Goal: Leave review/rating: Leave review/rating

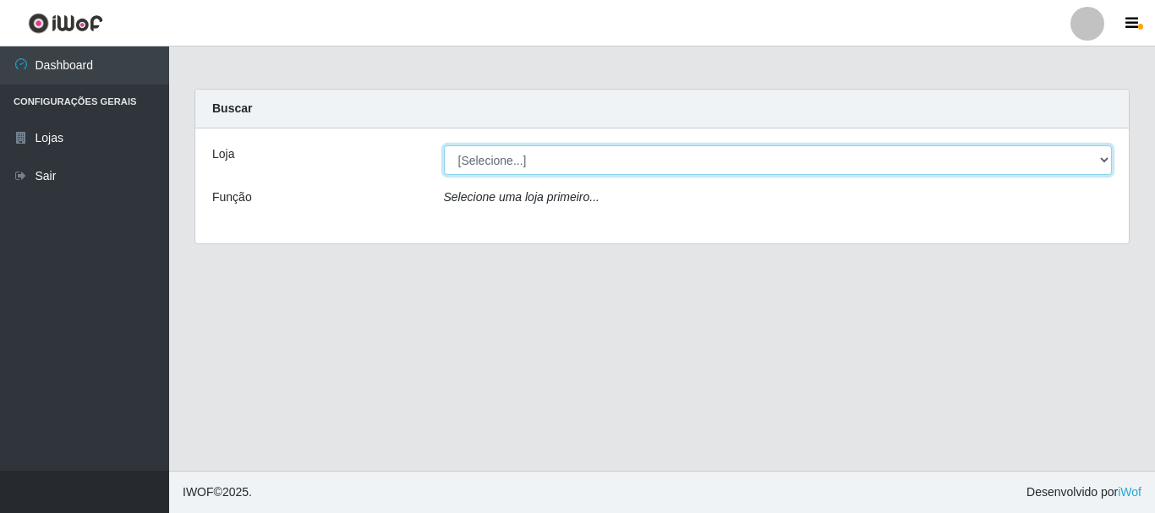
click at [1111, 161] on select "[Selecione...] Casatudo BR" at bounding box center [778, 160] width 669 height 30
select select "197"
click at [444, 145] on select "[Selecione...] Casatudo BR" at bounding box center [778, 160] width 669 height 30
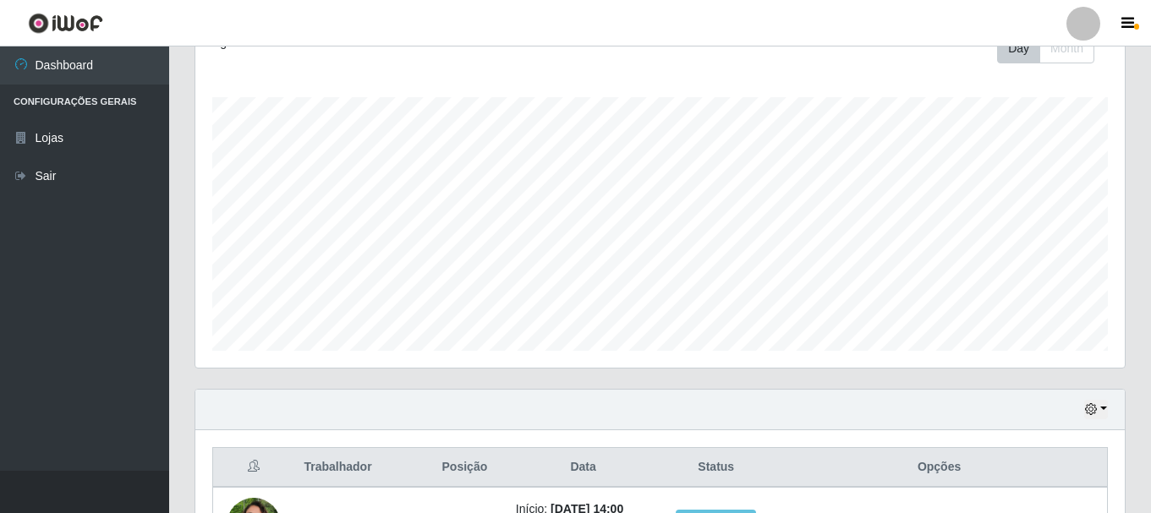
scroll to position [397, 0]
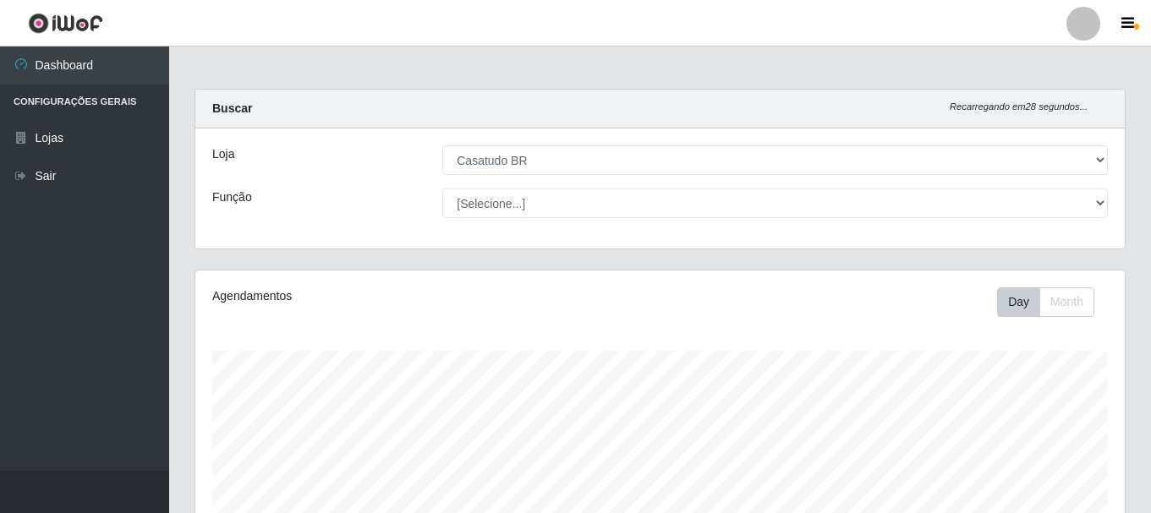
select select "197"
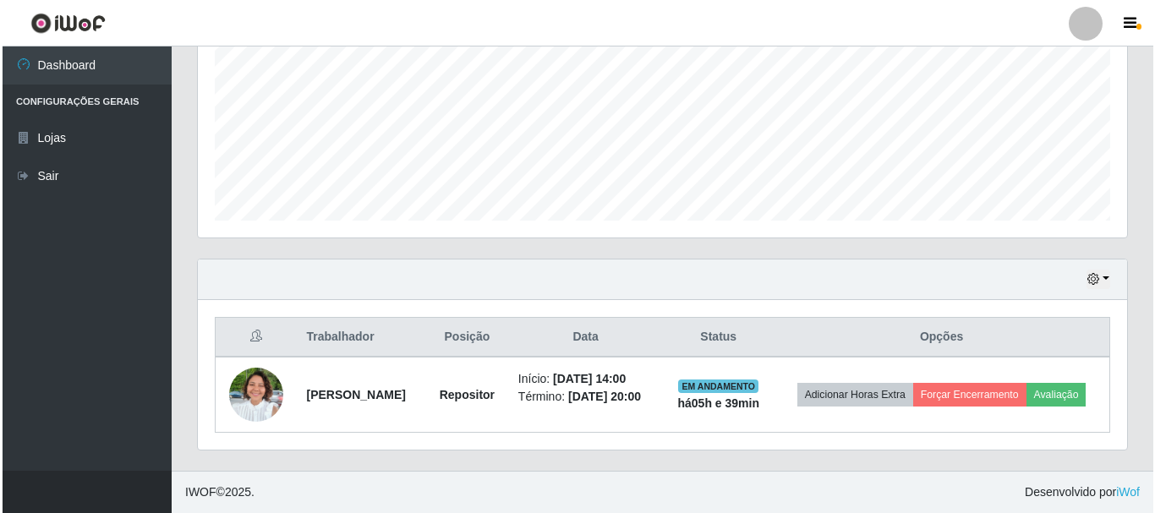
scroll to position [351, 930]
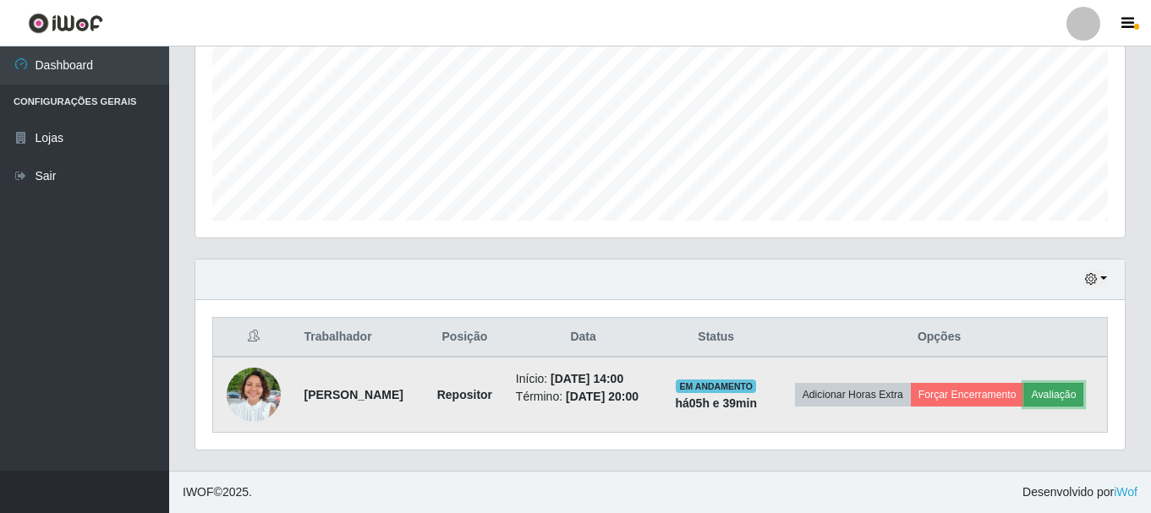
click at [1024, 403] on button "Avaliação" at bounding box center [1054, 395] width 60 height 24
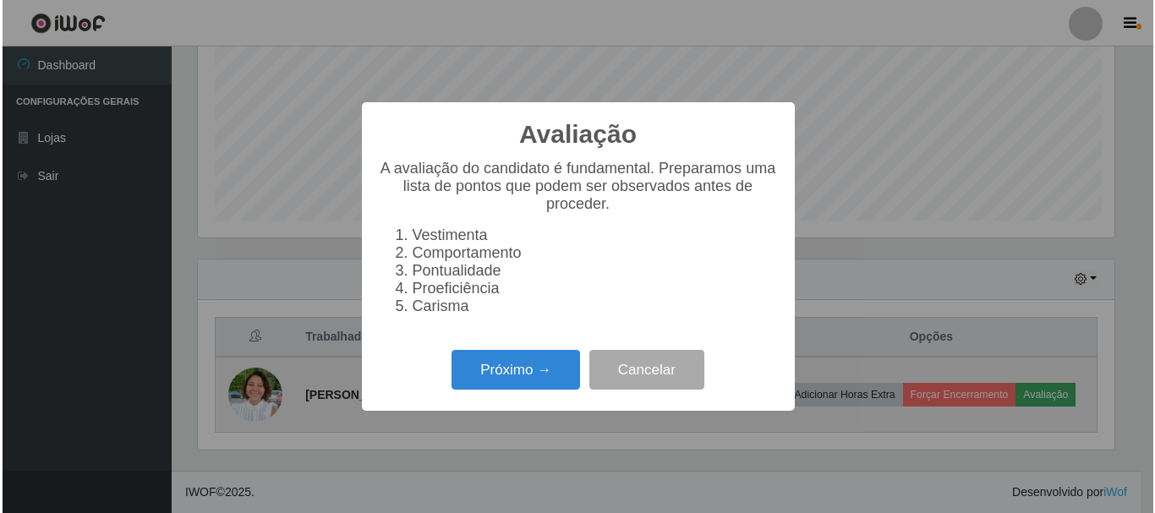
scroll to position [351, 921]
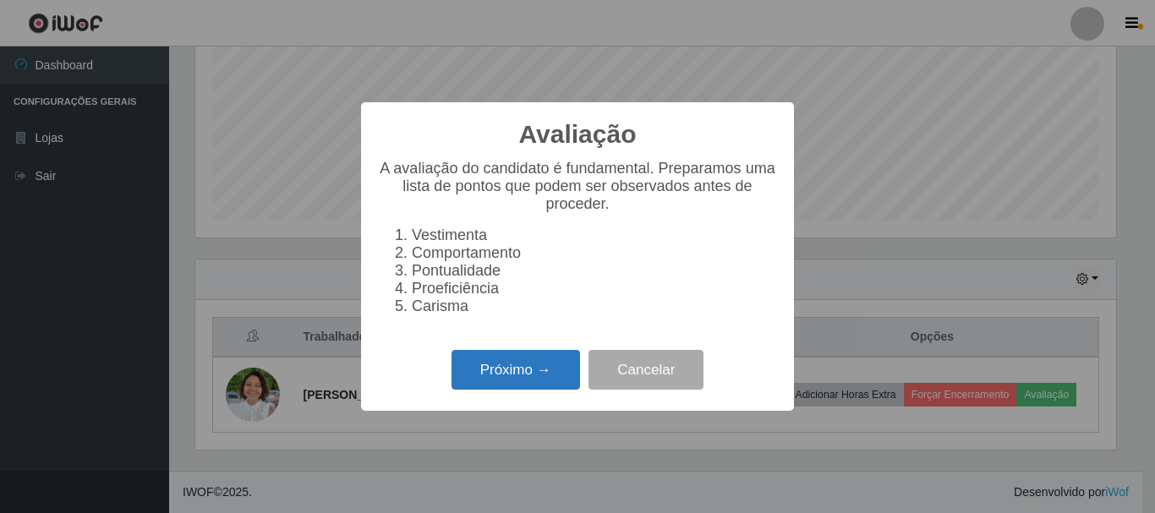
click at [486, 374] on button "Próximo →" at bounding box center [516, 370] width 129 height 40
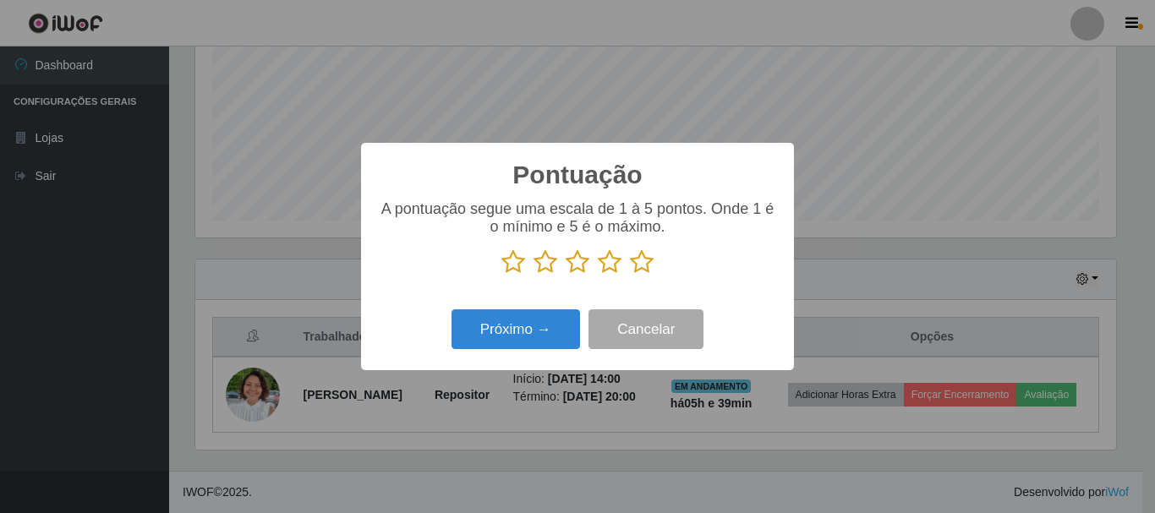
click at [644, 263] on icon at bounding box center [642, 262] width 24 height 25
click at [630, 275] on input "radio" at bounding box center [630, 275] width 0 height 0
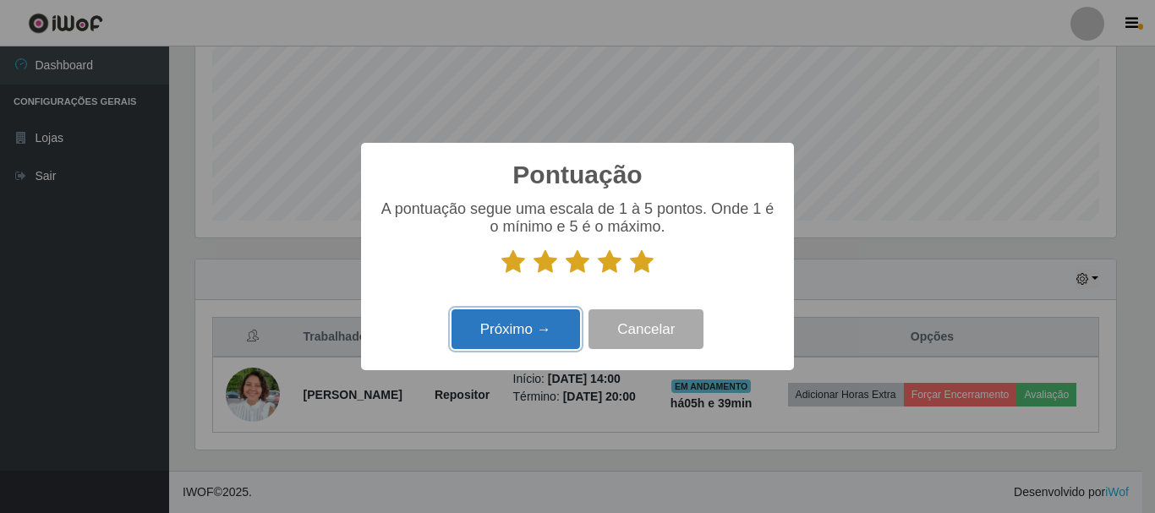
click at [492, 335] on button "Próximo →" at bounding box center [516, 330] width 129 height 40
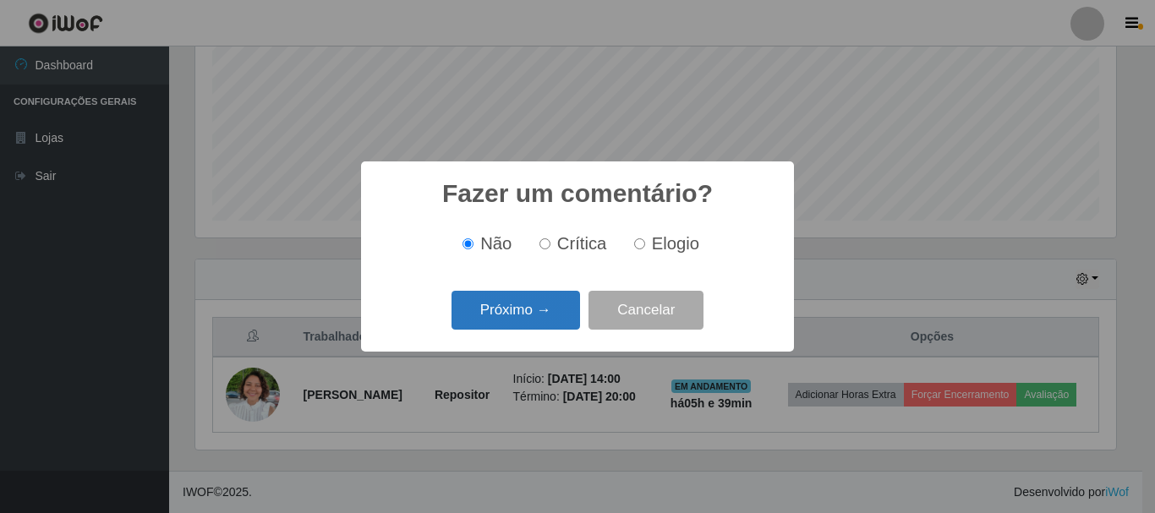
click at [570, 301] on button "Próximo →" at bounding box center [516, 311] width 129 height 40
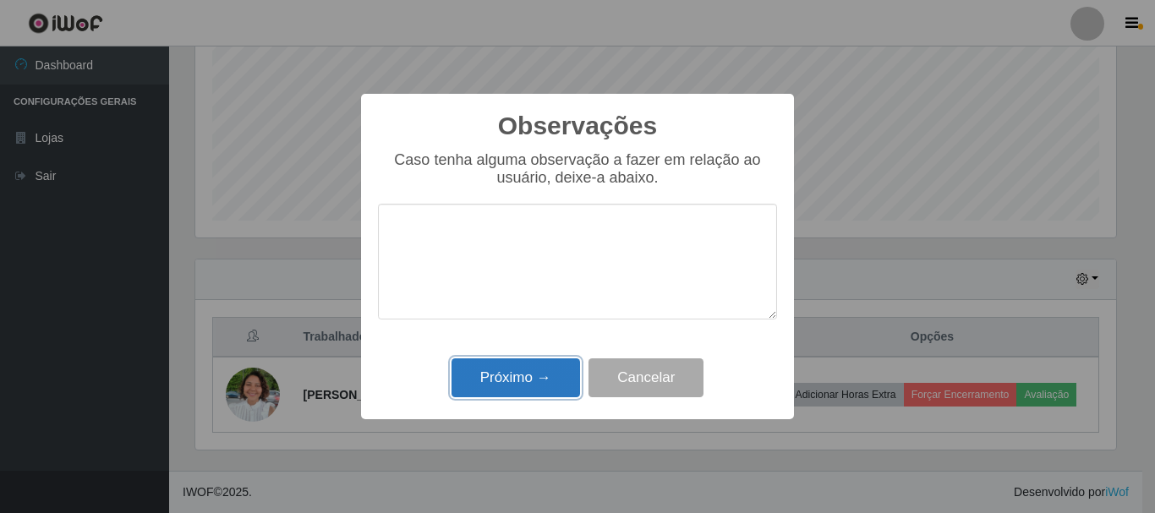
click at [507, 385] on button "Próximo →" at bounding box center [516, 379] width 129 height 40
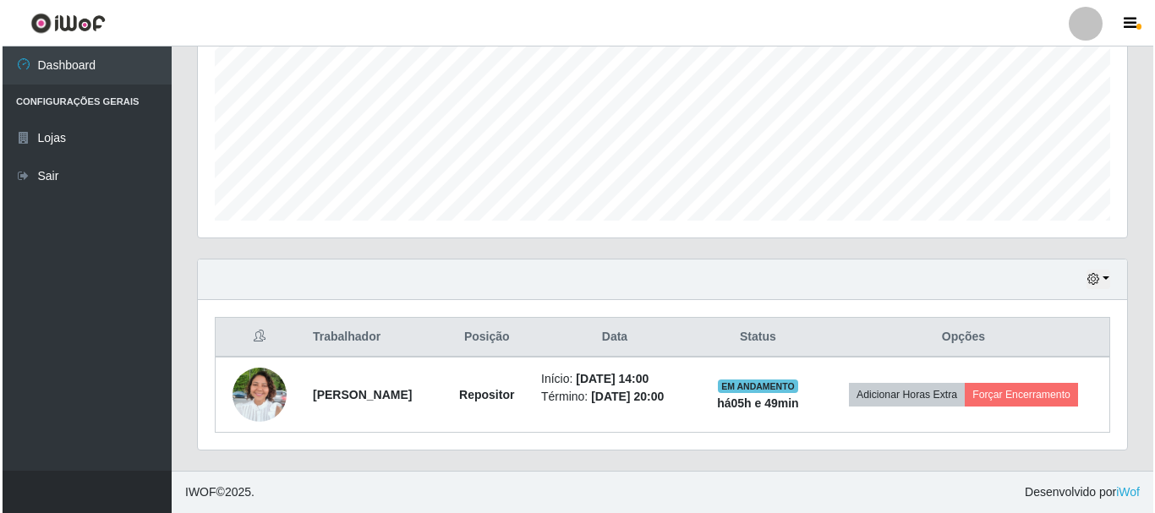
scroll to position [384, 0]
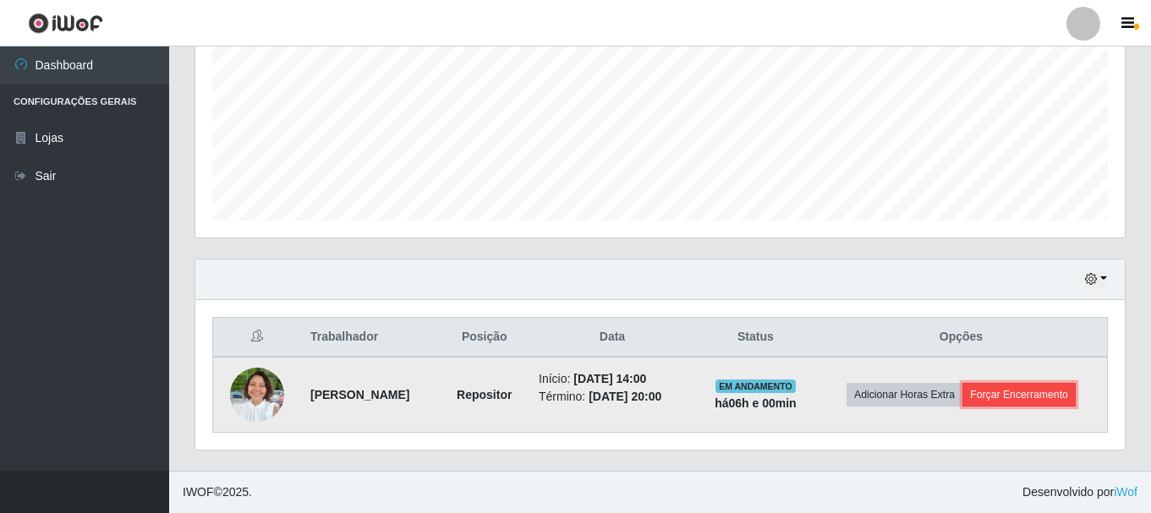
click at [1004, 396] on button "Forçar Encerramento" at bounding box center [1019, 395] width 113 height 24
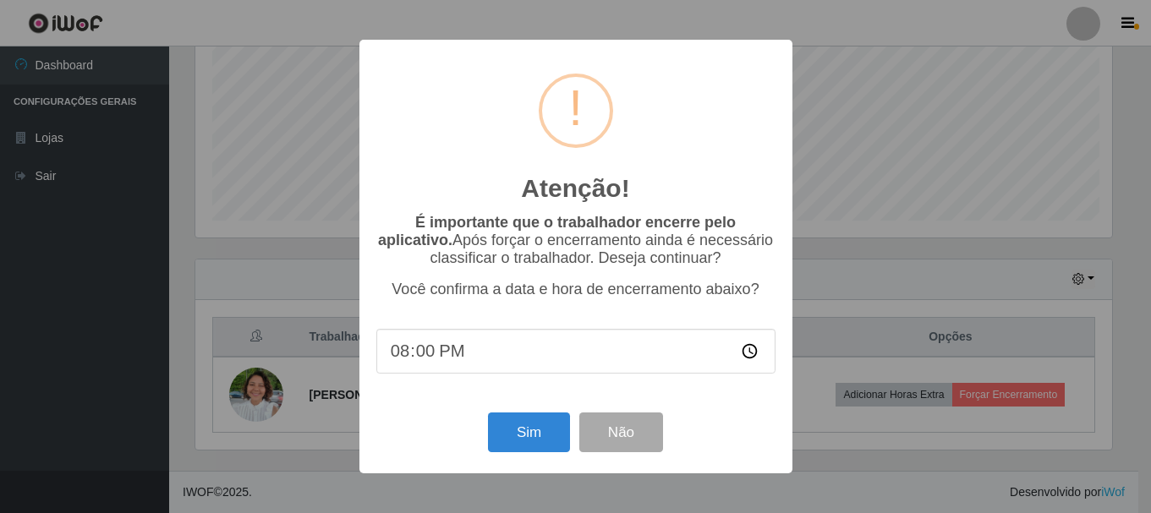
scroll to position [351, 921]
click at [547, 431] on button "Sim" at bounding box center [531, 433] width 82 height 40
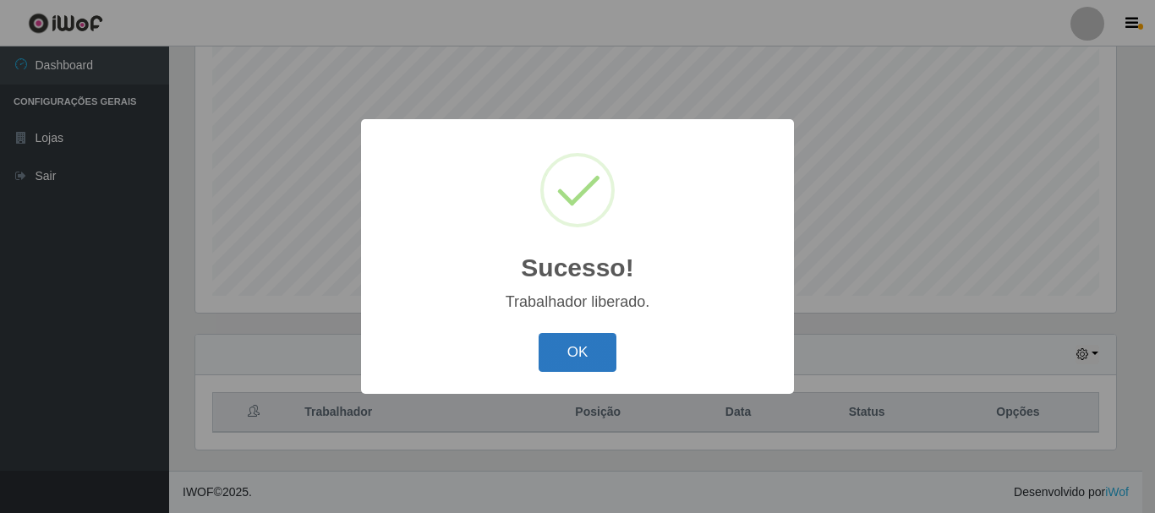
click at [599, 337] on button "OK" at bounding box center [578, 353] width 79 height 40
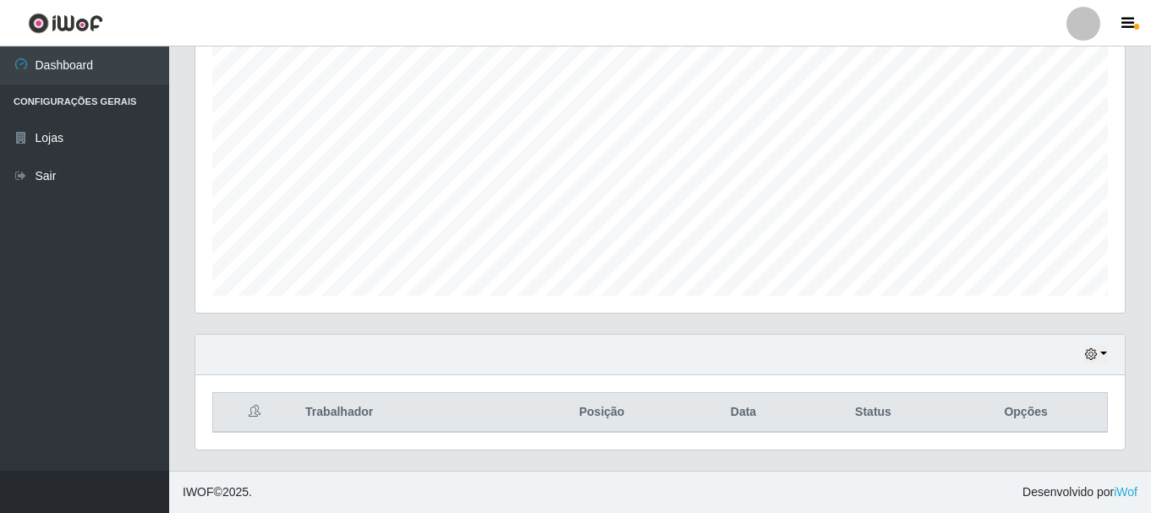
scroll to position [351, 930]
